Goal: Information Seeking & Learning: Learn about a topic

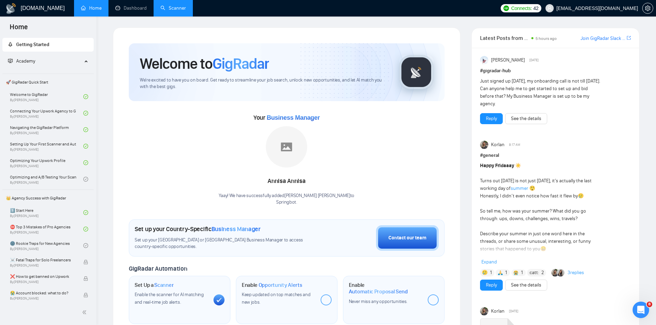
click at [173, 6] on link "Scanner" at bounding box center [172, 8] width 25 height 6
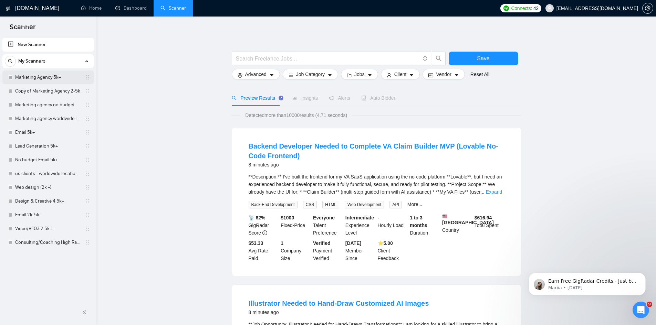
click at [33, 73] on link "Marketing Agency 5k+" at bounding box center [47, 78] width 65 height 14
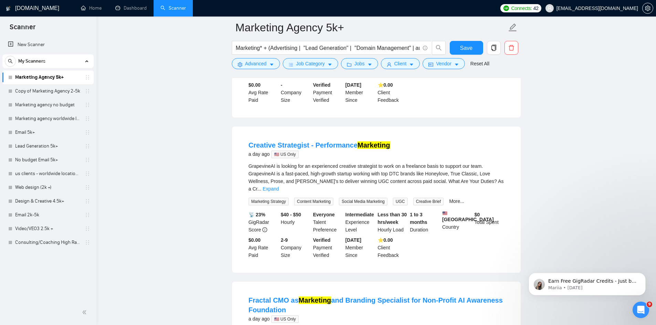
scroll to position [516, 0]
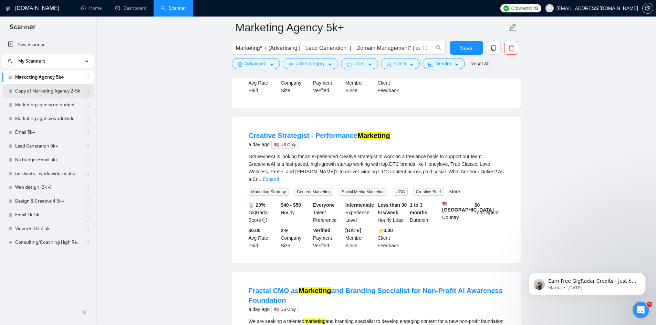
click at [45, 94] on link "Copy of Marketing Agency 2-5k" at bounding box center [47, 91] width 65 height 14
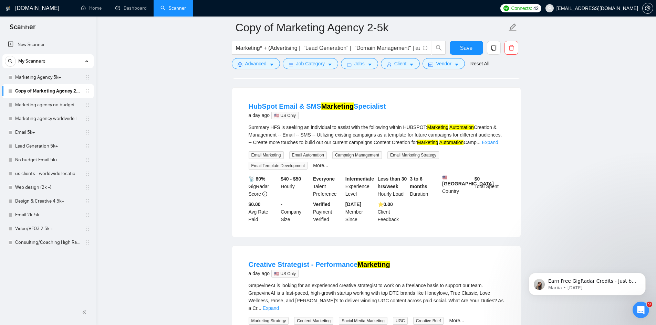
scroll to position [516, 0]
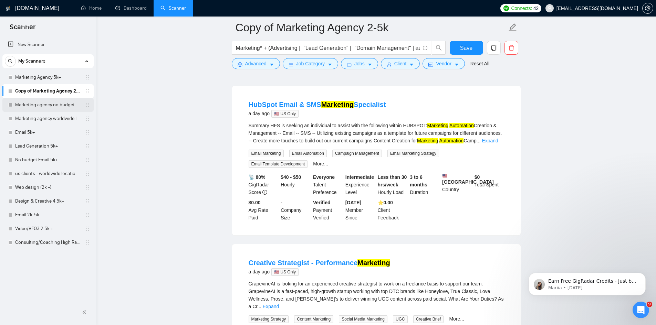
click at [43, 104] on link "Marketing agency no budget" at bounding box center [47, 105] width 65 height 14
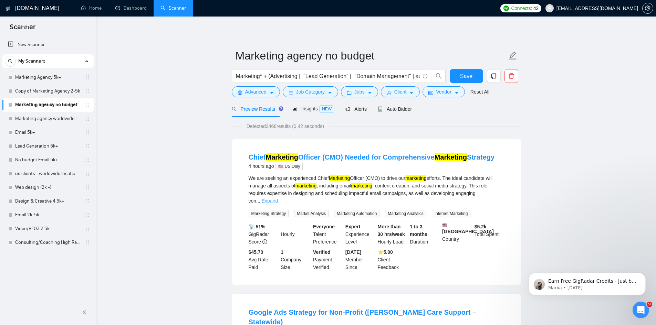
click at [278, 198] on link "Expand" at bounding box center [270, 201] width 16 height 6
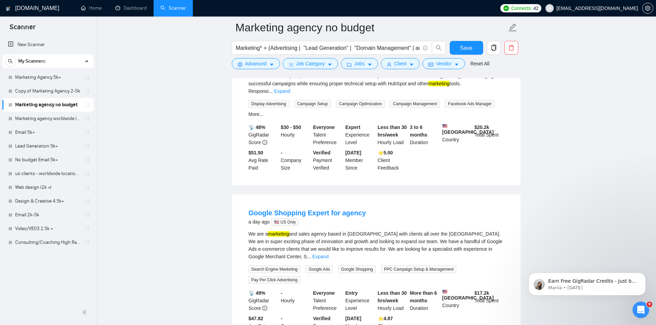
scroll to position [447, 0]
click at [52, 117] on link "Marketing agency worldwide location" at bounding box center [47, 119] width 65 height 14
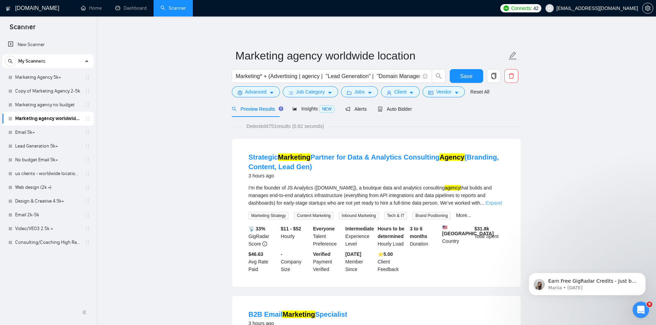
click at [492, 202] on link "Expand" at bounding box center [493, 203] width 16 height 6
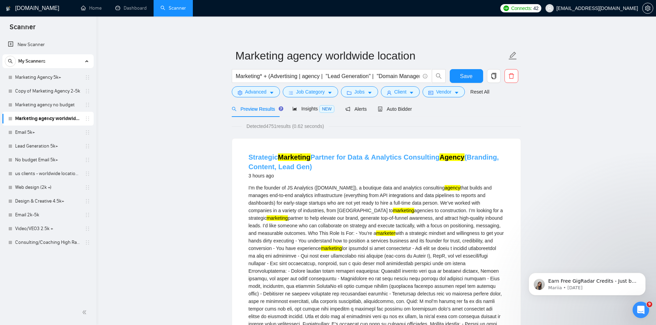
drag, startPoint x: 319, startPoint y: 157, endPoint x: 308, endPoint y: 158, distance: 11.1
click at [308, 158] on mark "Marketing" at bounding box center [294, 158] width 32 height 8
